Goal: Use online tool/utility: Utilize a website feature to perform a specific function

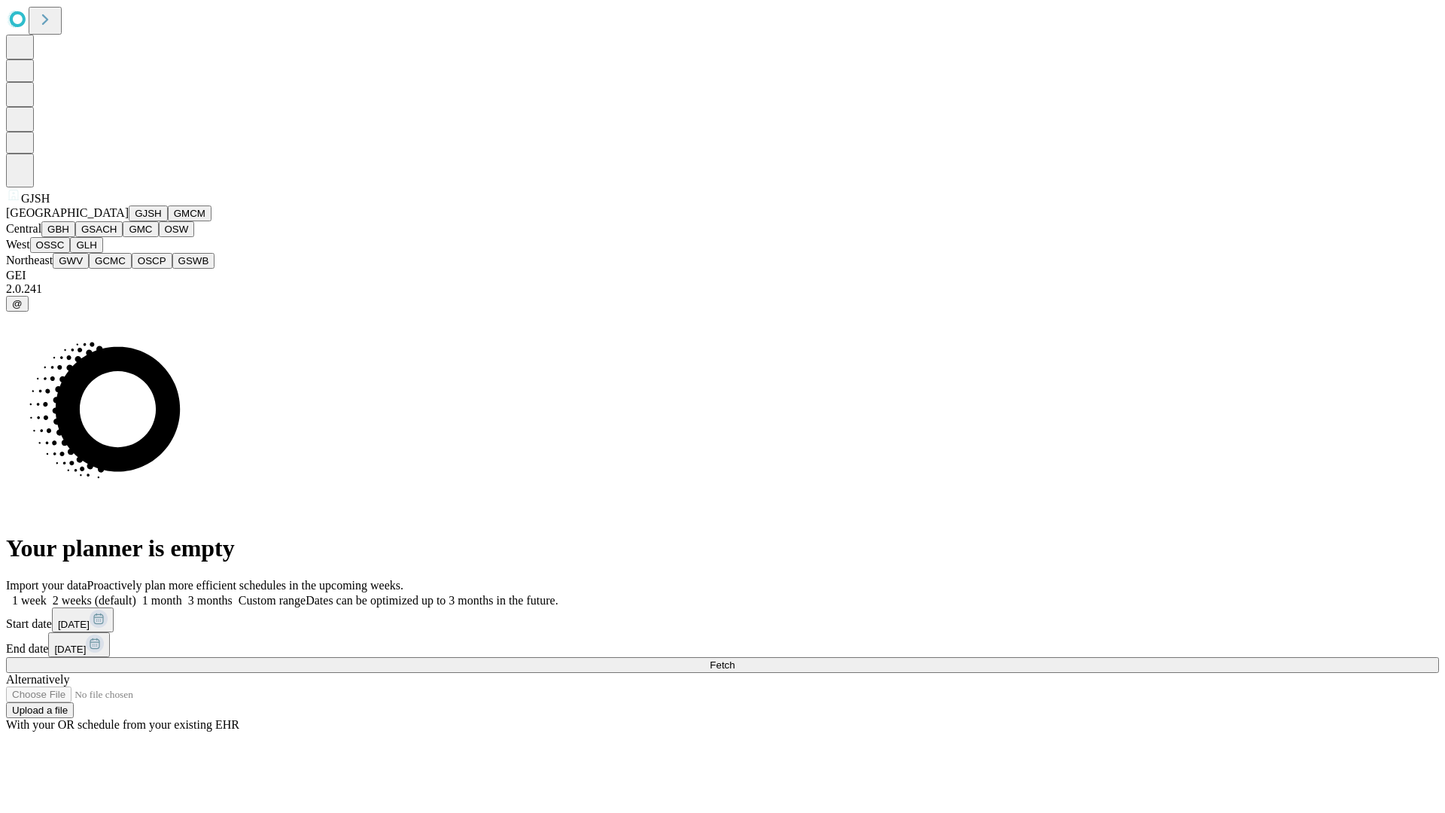
click at [129, 221] on button "GJSH" at bounding box center [148, 214] width 39 height 16
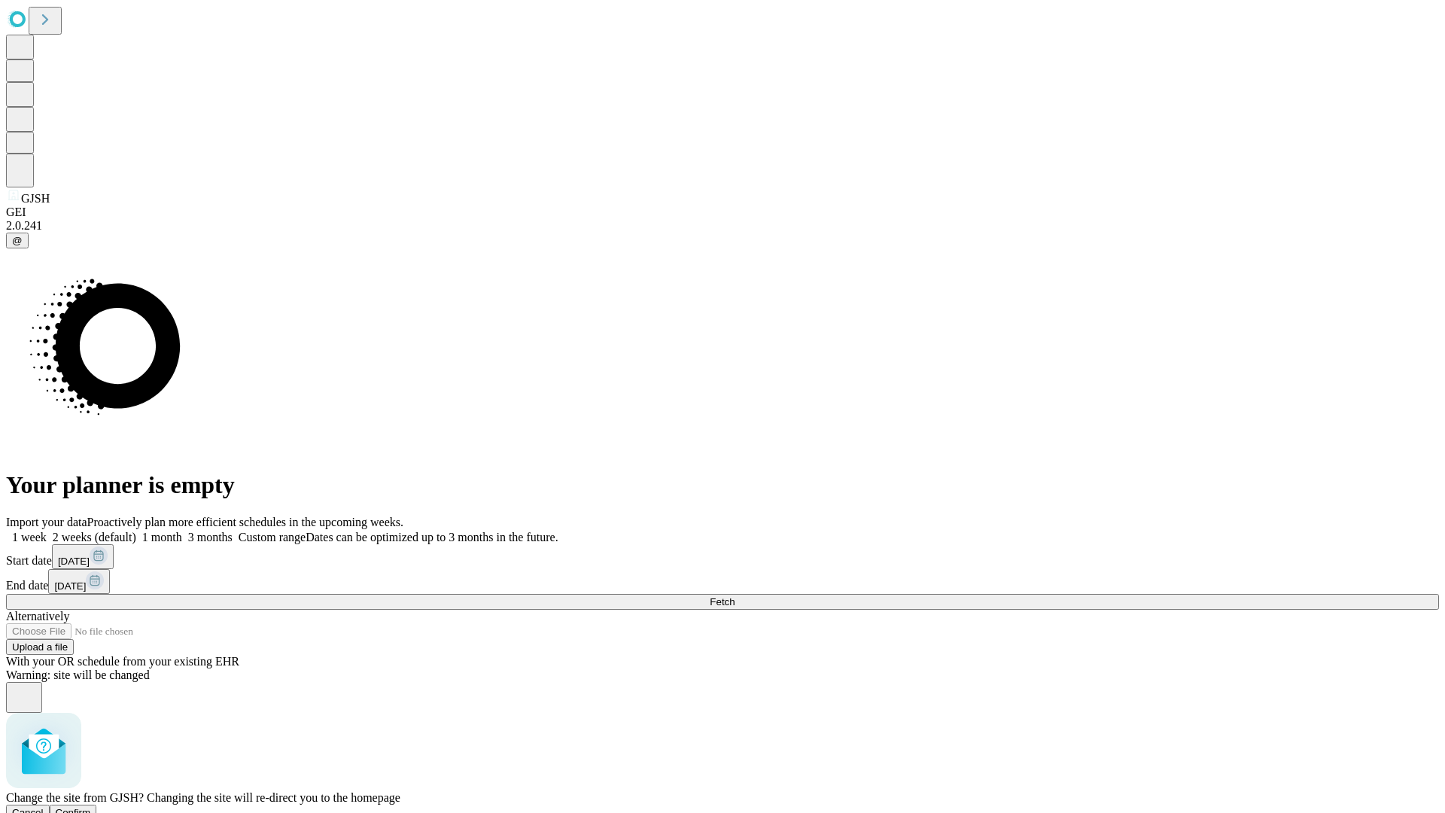
click at [91, 807] on span "Confirm" at bounding box center [73, 812] width 35 height 11
click at [182, 531] on label "1 month" at bounding box center [159, 537] width 46 height 13
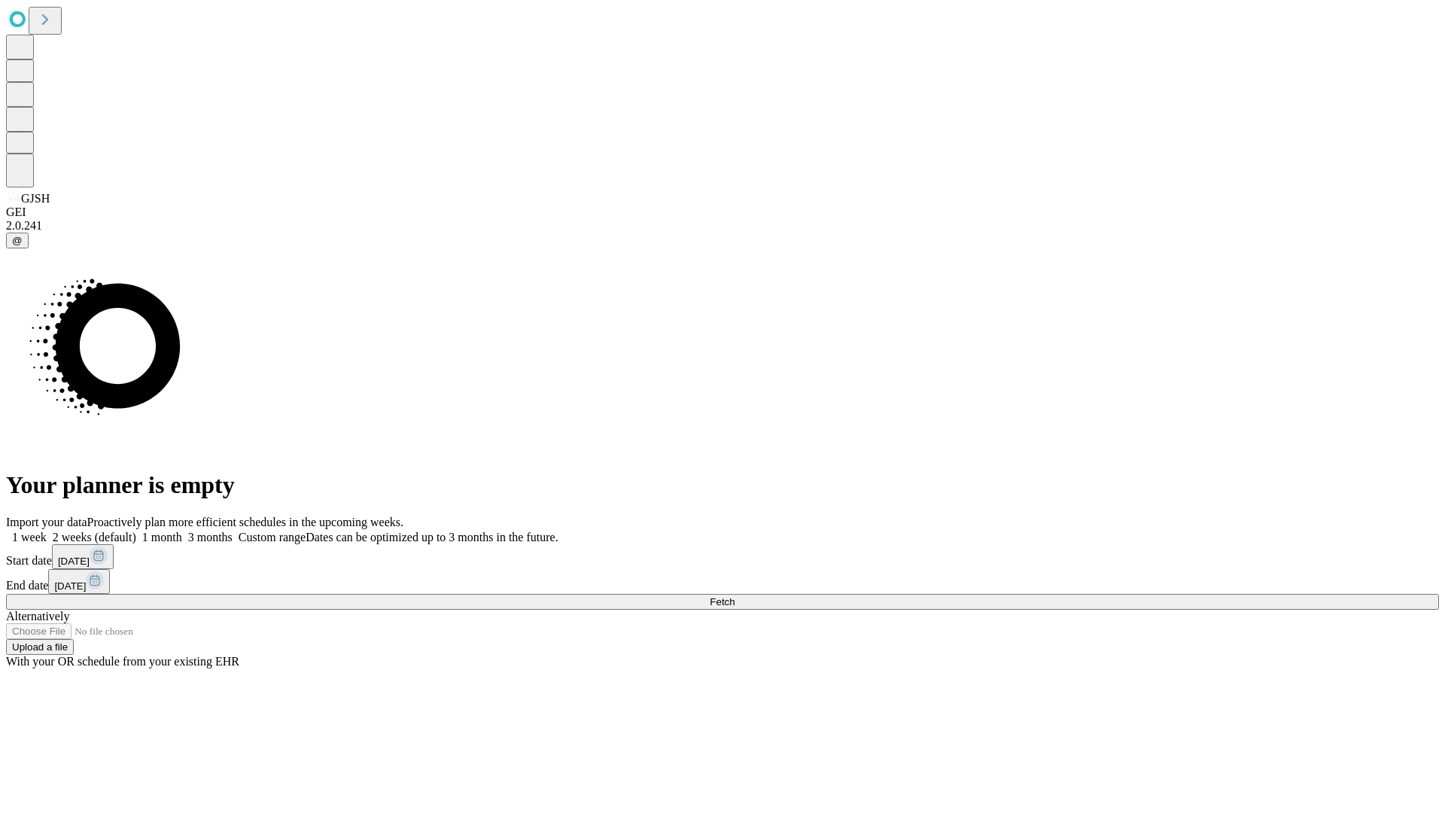
click at [735, 596] on span "Fetch" at bounding box center [722, 601] width 25 height 11
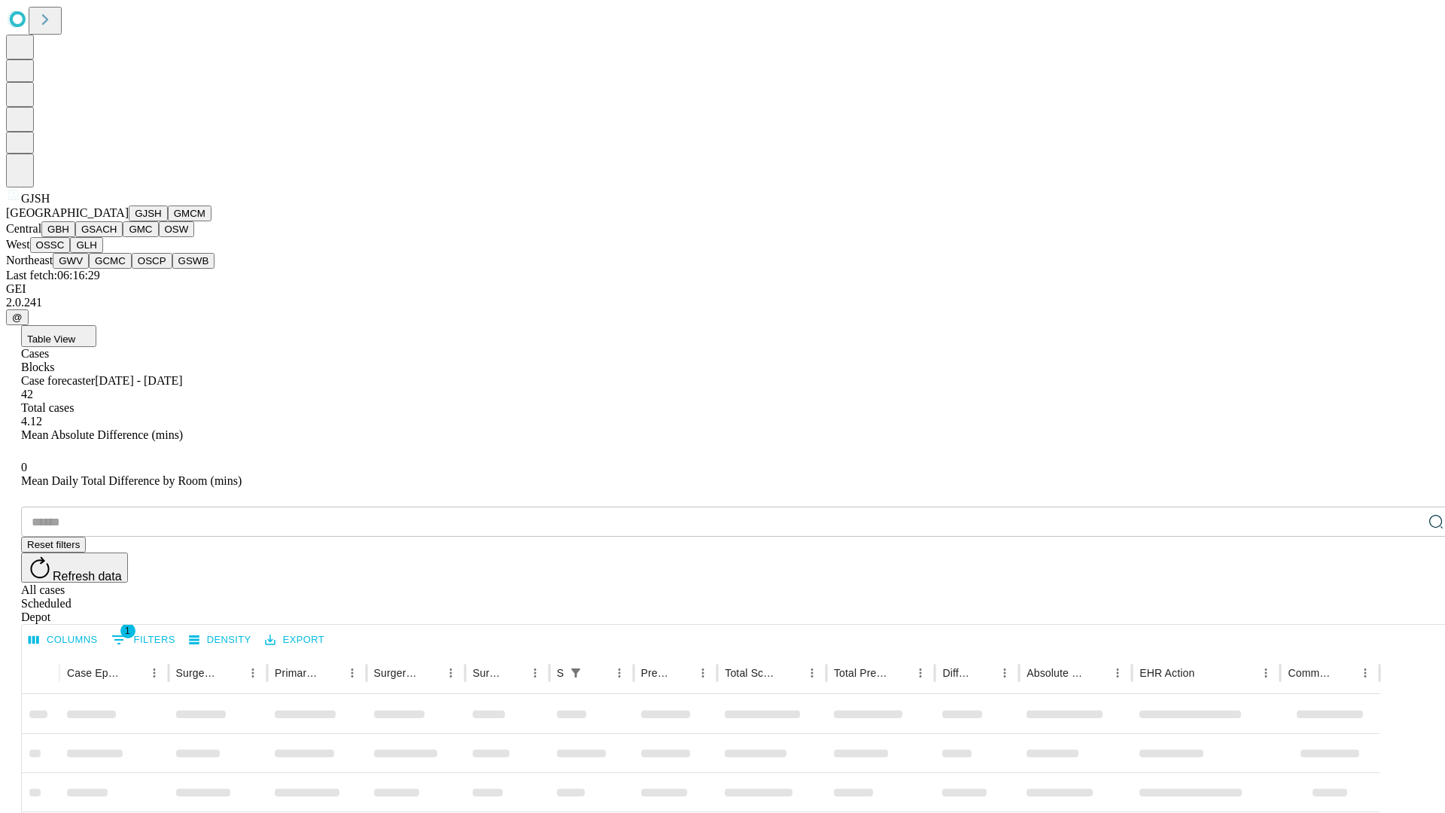
click at [168, 221] on button "GMCM" at bounding box center [190, 214] width 44 height 16
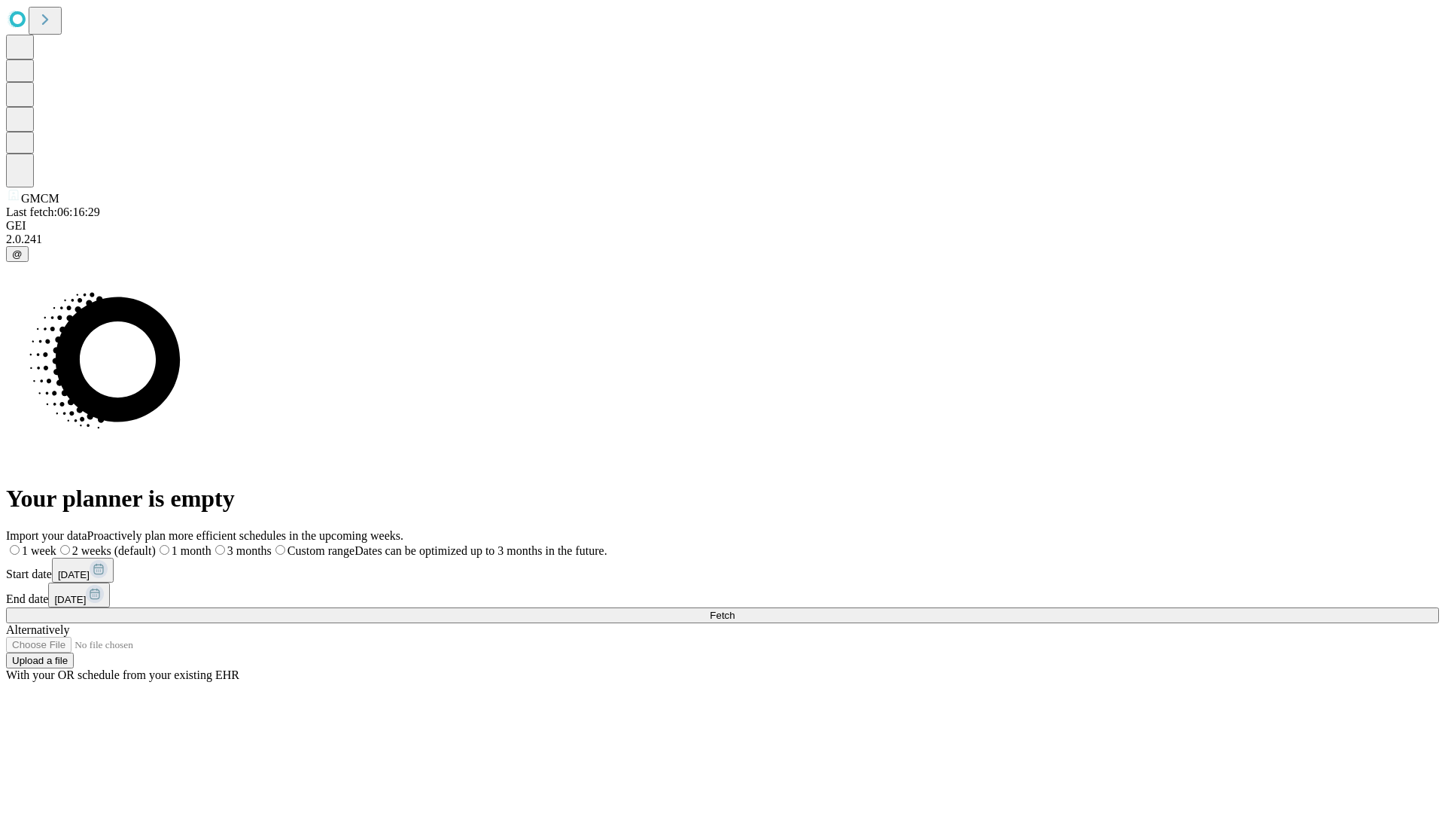
click at [735, 610] on span "Fetch" at bounding box center [722, 615] width 25 height 11
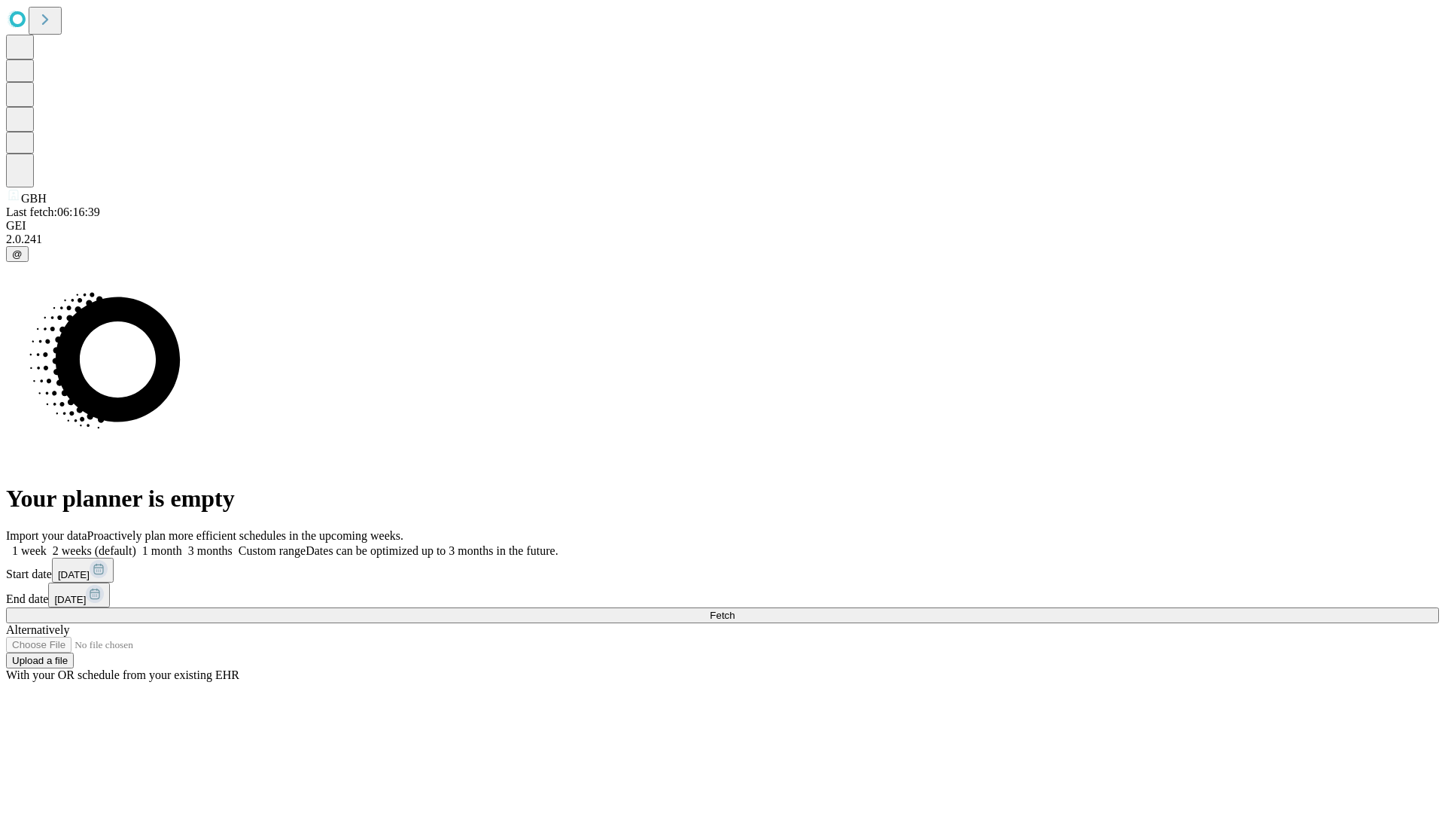
click at [182, 544] on label "1 month" at bounding box center [159, 550] width 46 height 13
click at [735, 610] on span "Fetch" at bounding box center [722, 615] width 25 height 11
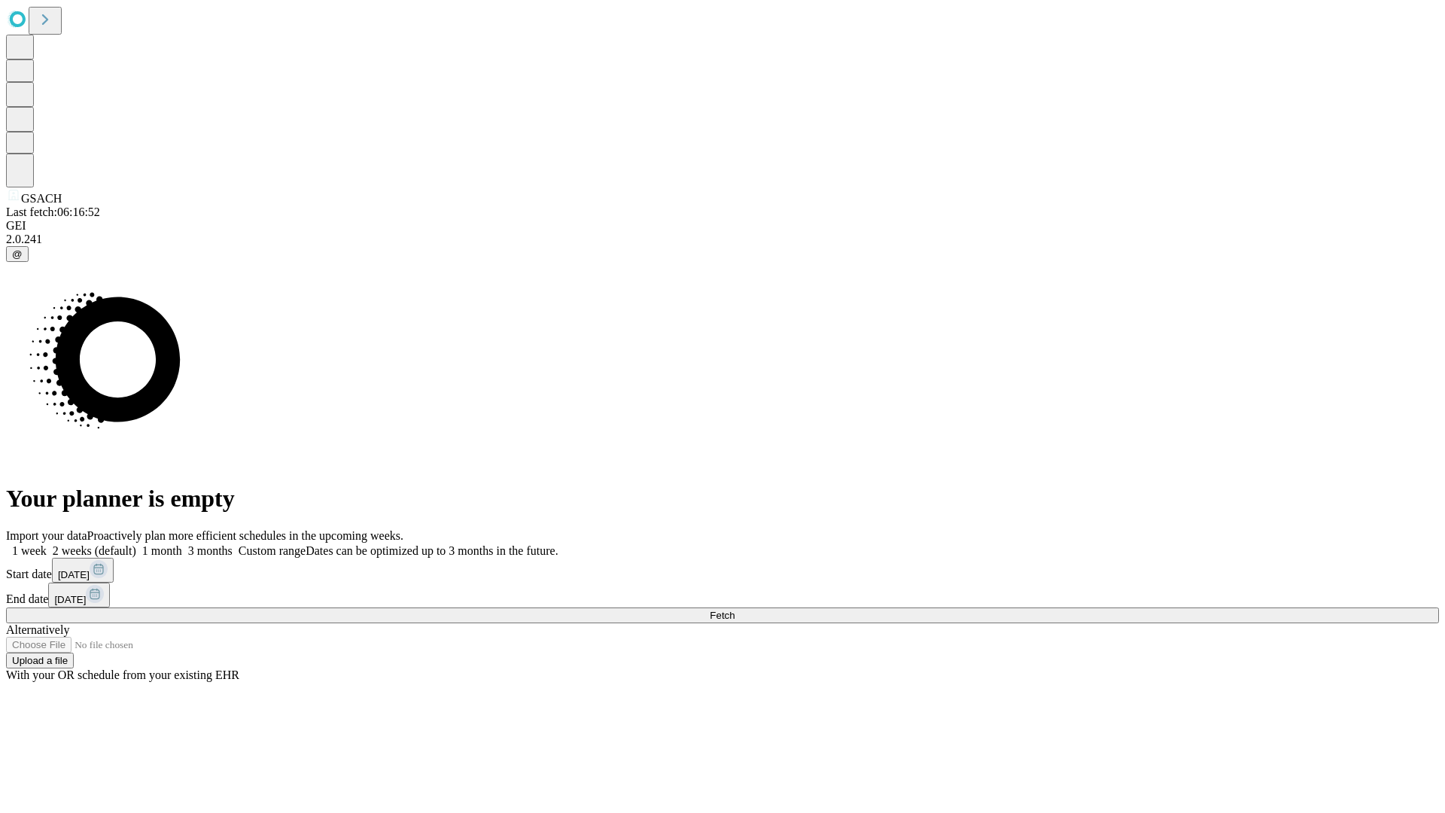
click at [735, 610] on span "Fetch" at bounding box center [722, 615] width 25 height 11
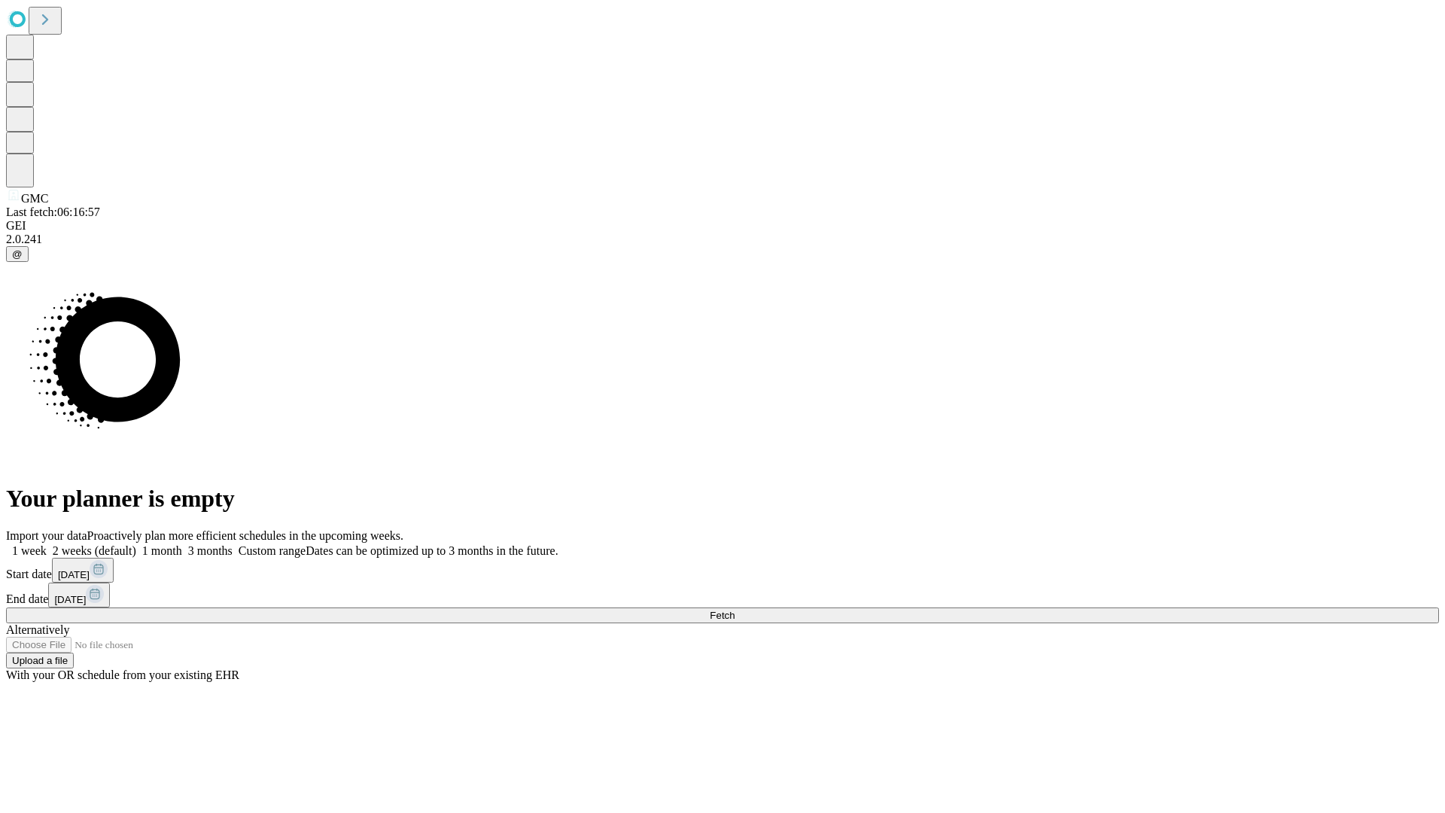
click at [182, 544] on label "1 month" at bounding box center [159, 550] width 46 height 13
click at [735, 610] on span "Fetch" at bounding box center [722, 615] width 25 height 11
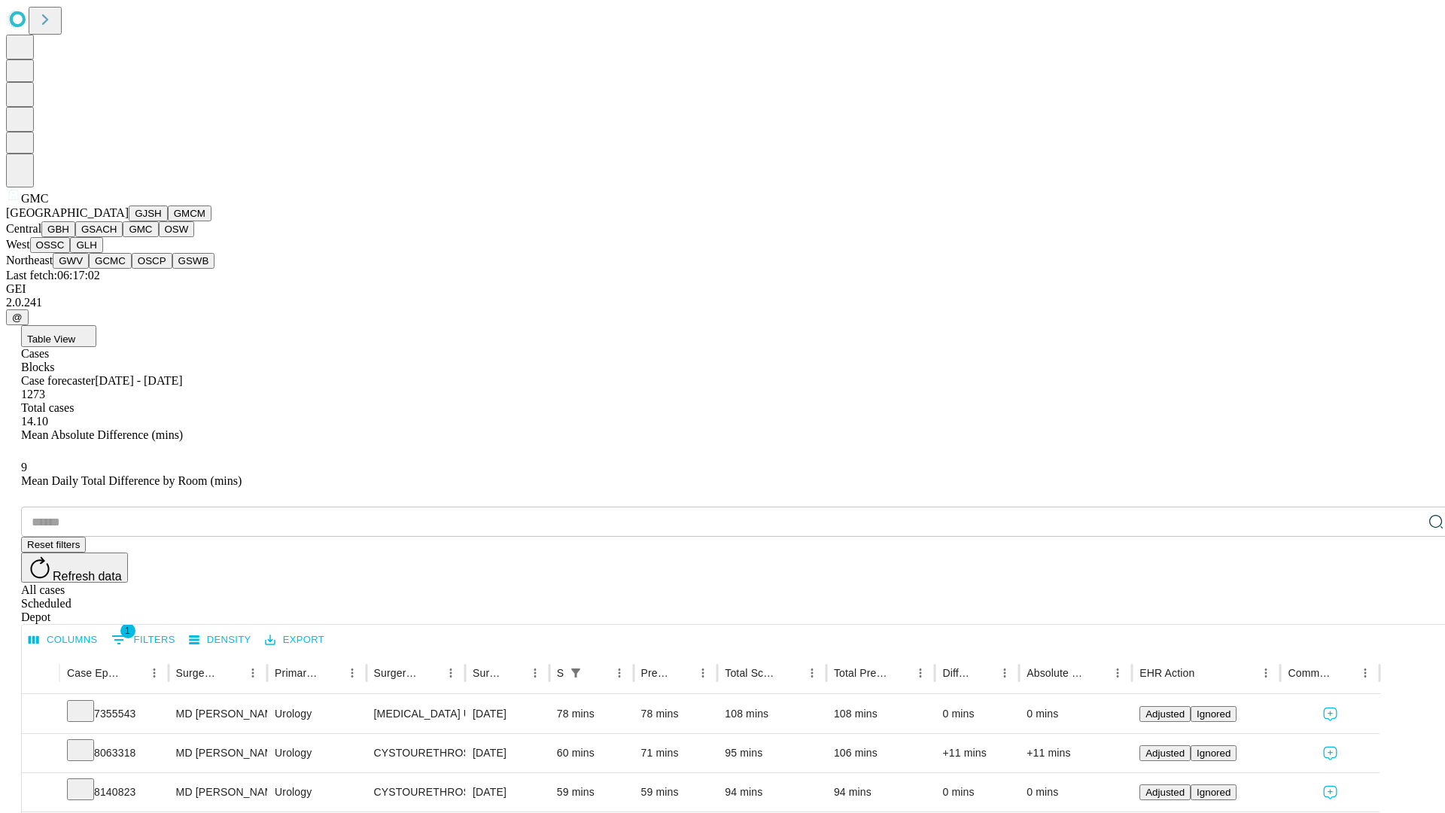
click at [159, 237] on button "OSW" at bounding box center [177, 229] width 36 height 16
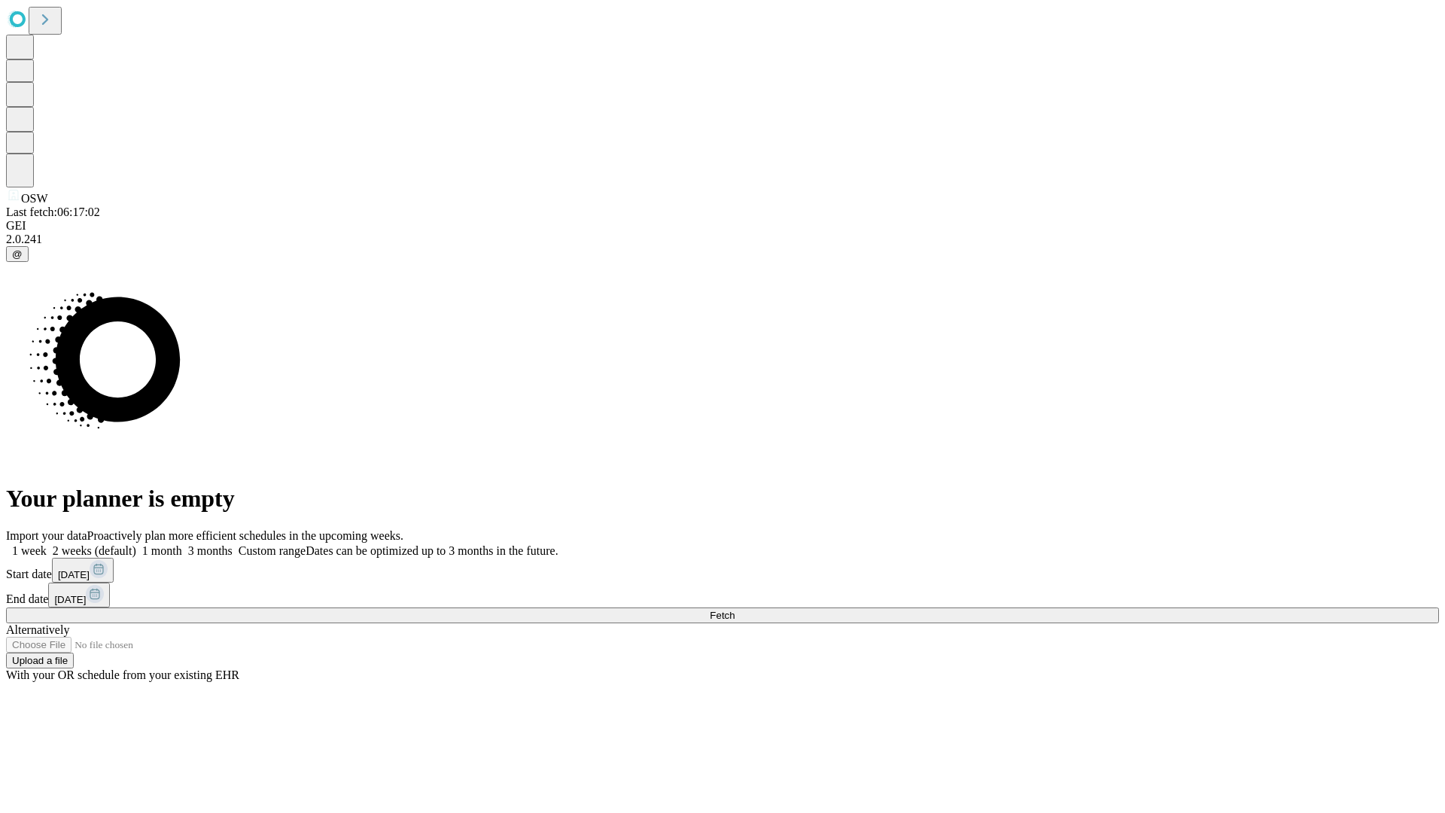
click at [182, 544] on label "1 month" at bounding box center [159, 550] width 46 height 13
click at [735, 610] on span "Fetch" at bounding box center [722, 615] width 25 height 11
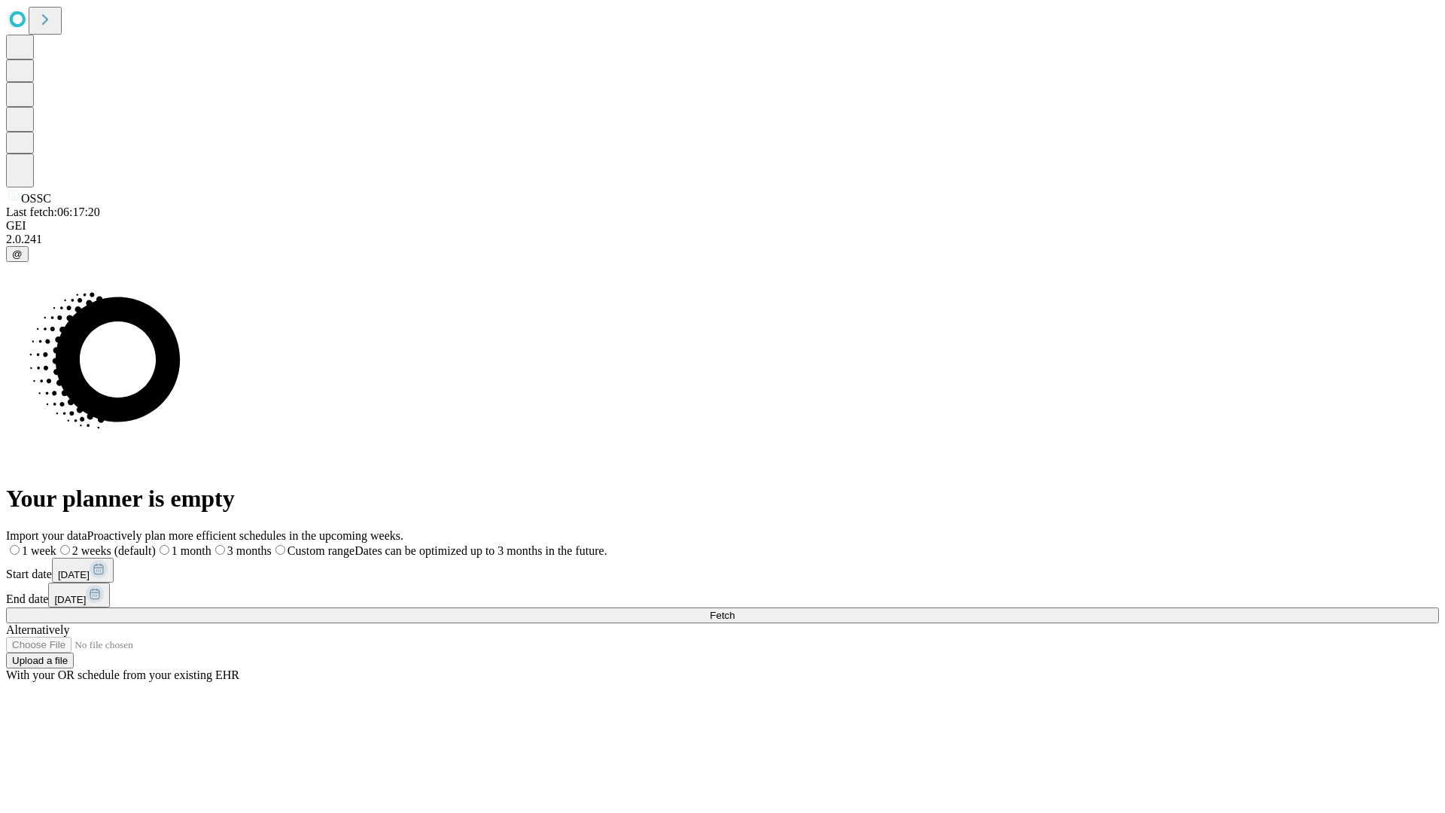
click at [735, 610] on span "Fetch" at bounding box center [722, 615] width 25 height 11
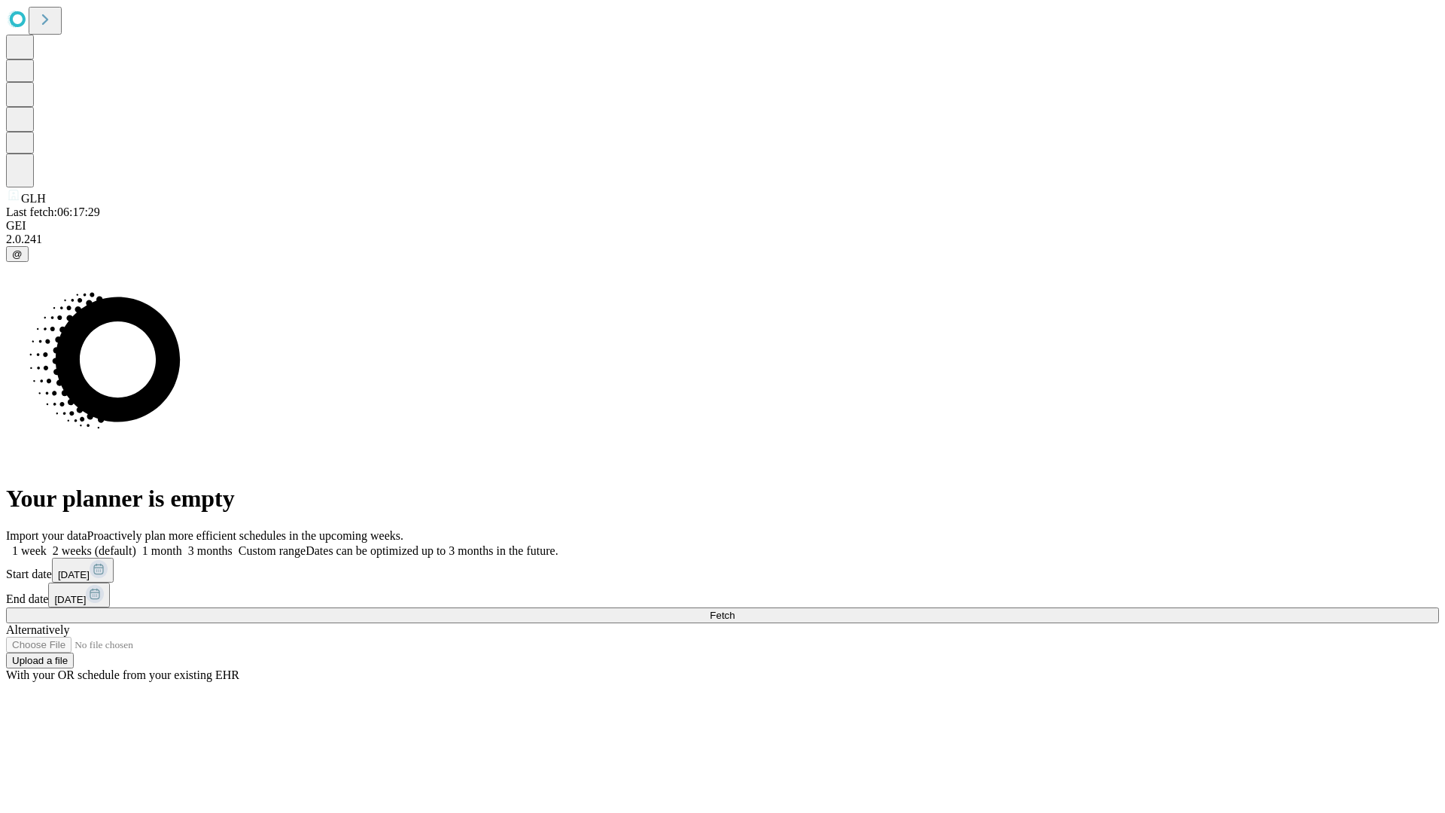
click at [182, 544] on label "1 month" at bounding box center [159, 550] width 46 height 13
click at [735, 610] on span "Fetch" at bounding box center [722, 615] width 25 height 11
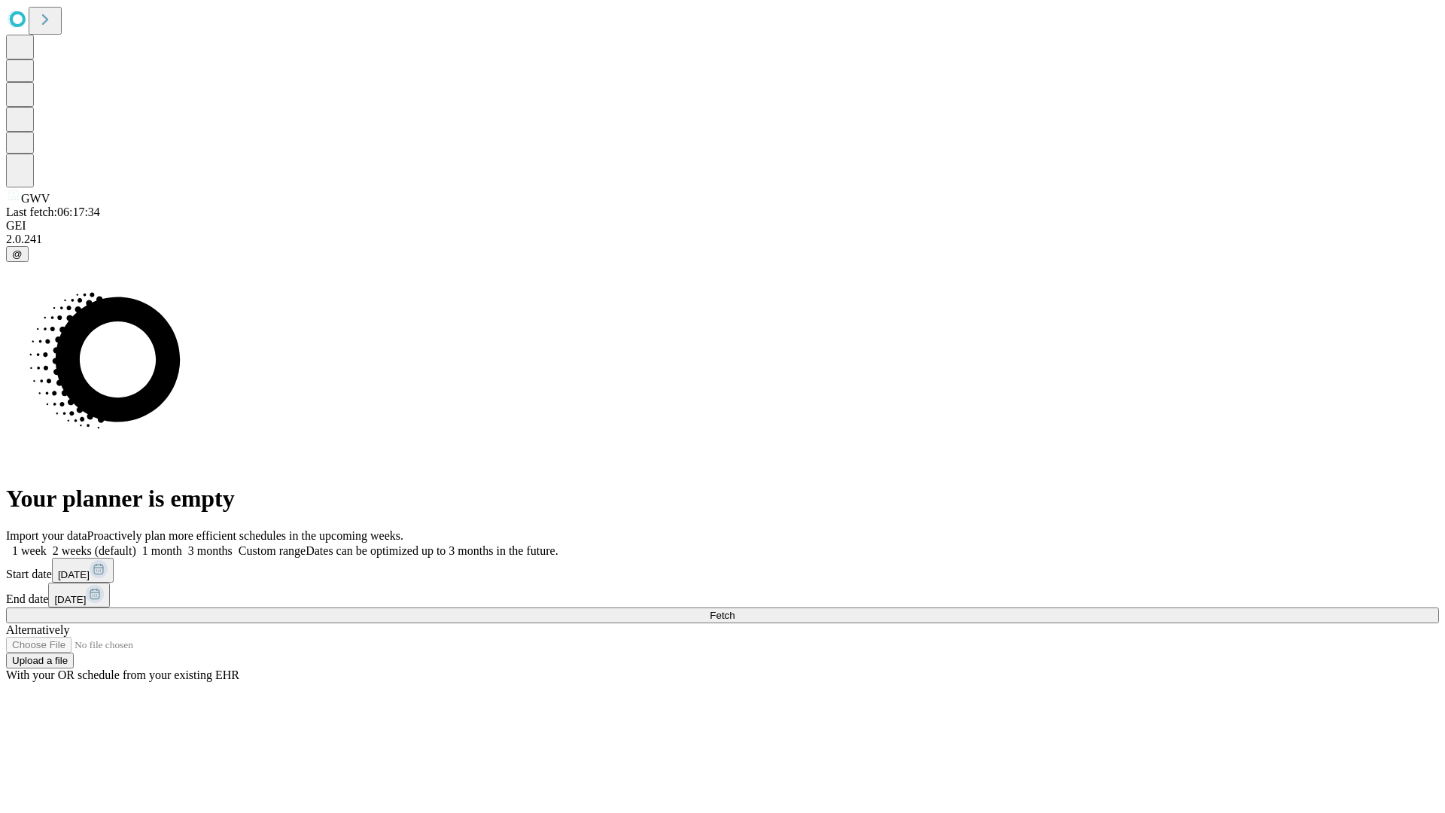
click at [182, 544] on label "1 month" at bounding box center [159, 550] width 46 height 13
click at [735, 610] on span "Fetch" at bounding box center [722, 615] width 25 height 11
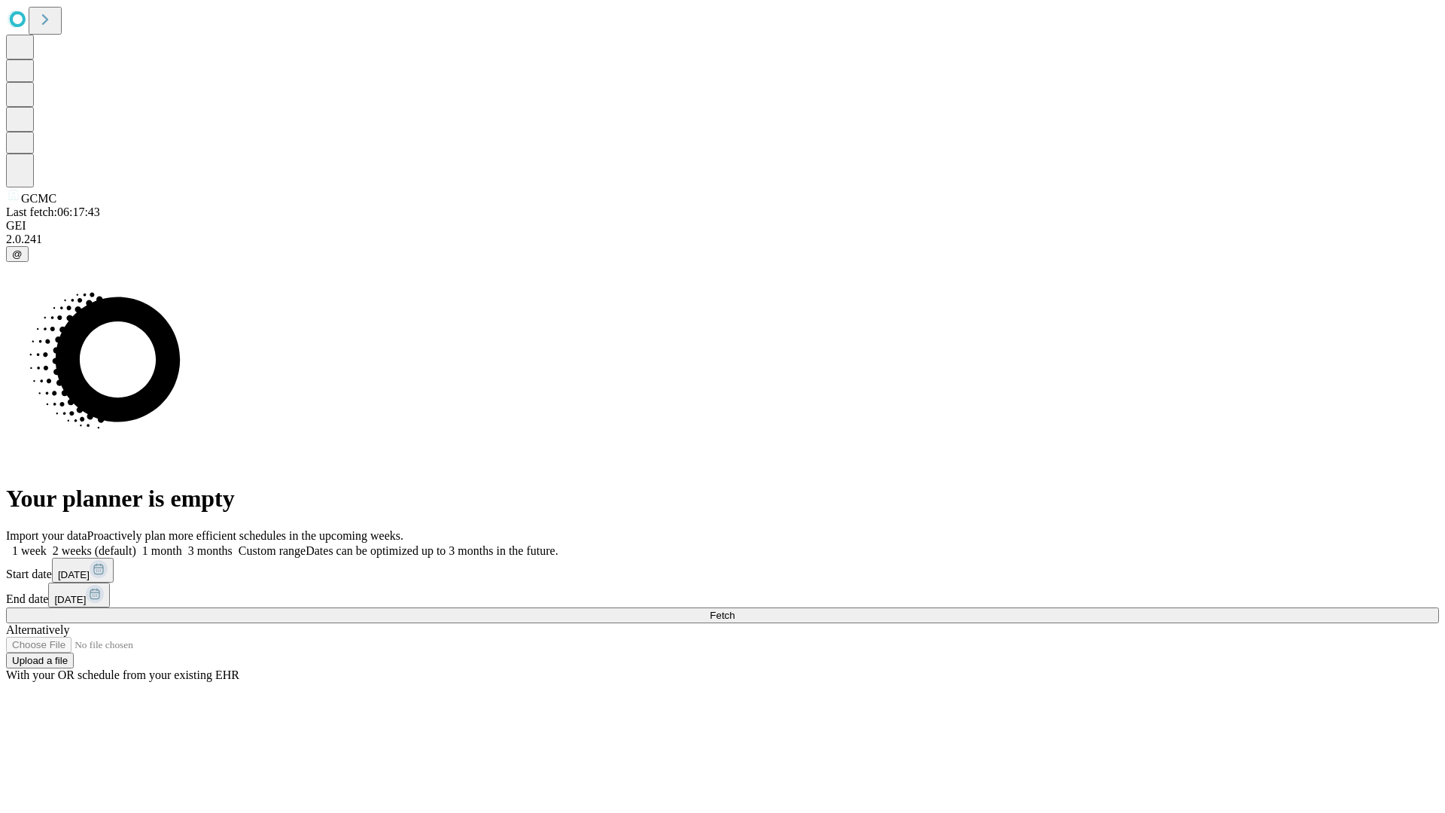
click at [182, 544] on label "1 month" at bounding box center [159, 550] width 46 height 13
click at [735, 610] on span "Fetch" at bounding box center [722, 615] width 25 height 11
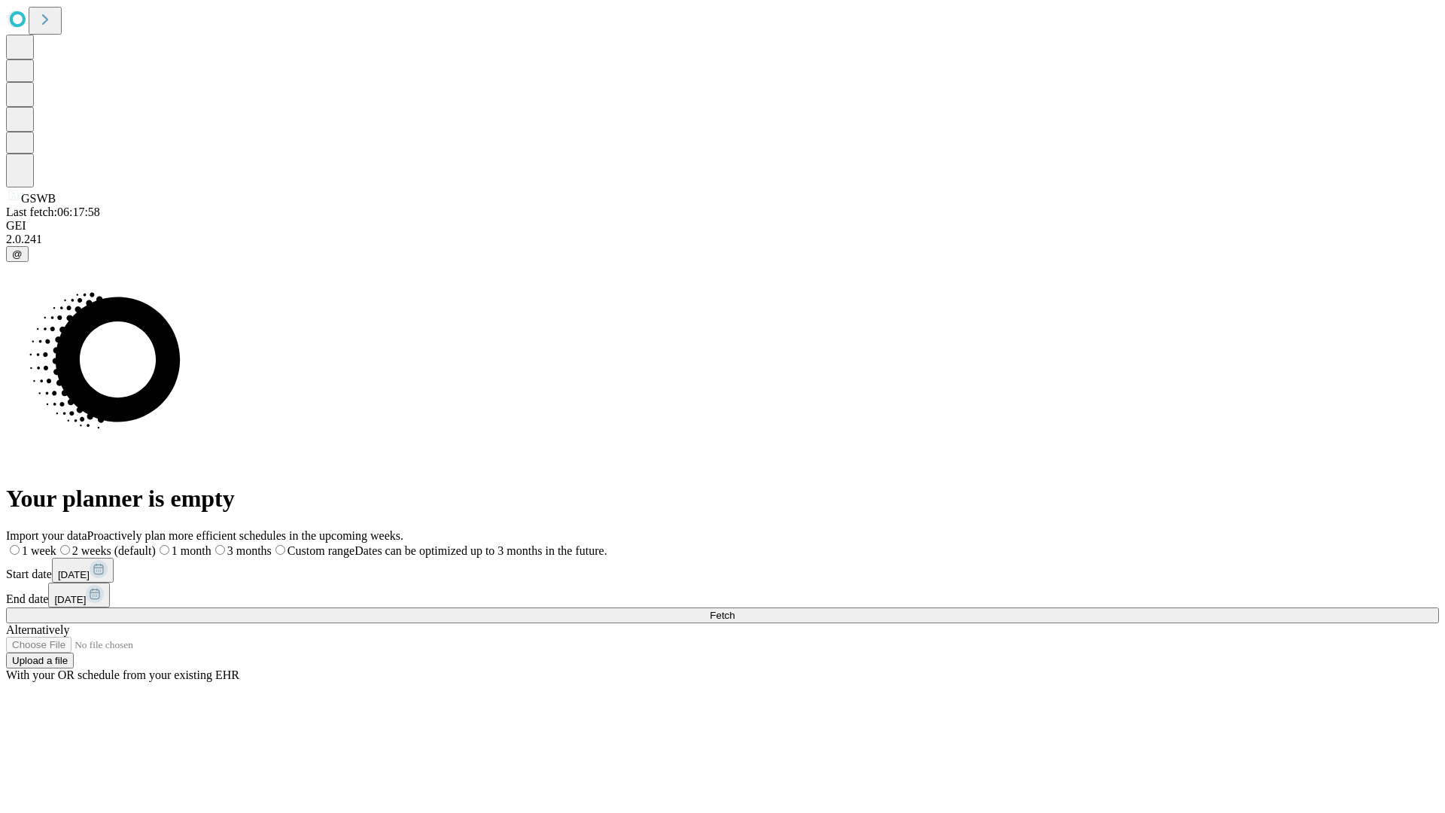
click at [212, 544] on label "1 month" at bounding box center [184, 550] width 56 height 13
click at [735, 610] on span "Fetch" at bounding box center [722, 615] width 25 height 11
